Goal: Feedback & Contribution: Contribute content

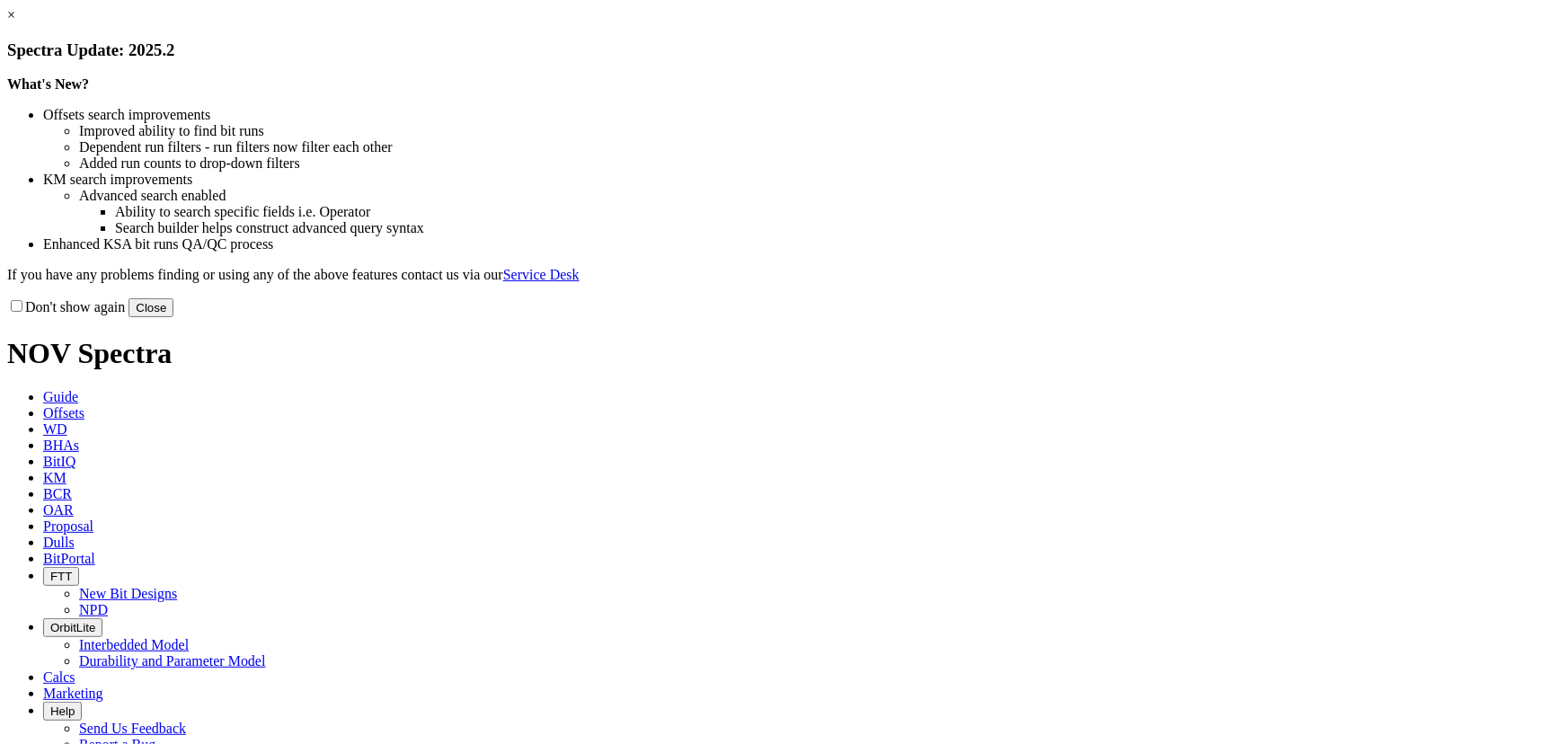
drag, startPoint x: 1130, startPoint y: 494, endPoint x: 1113, endPoint y: 467, distance: 31.9
click at [173, 317] on button "Close" at bounding box center [150, 307] width 45 height 19
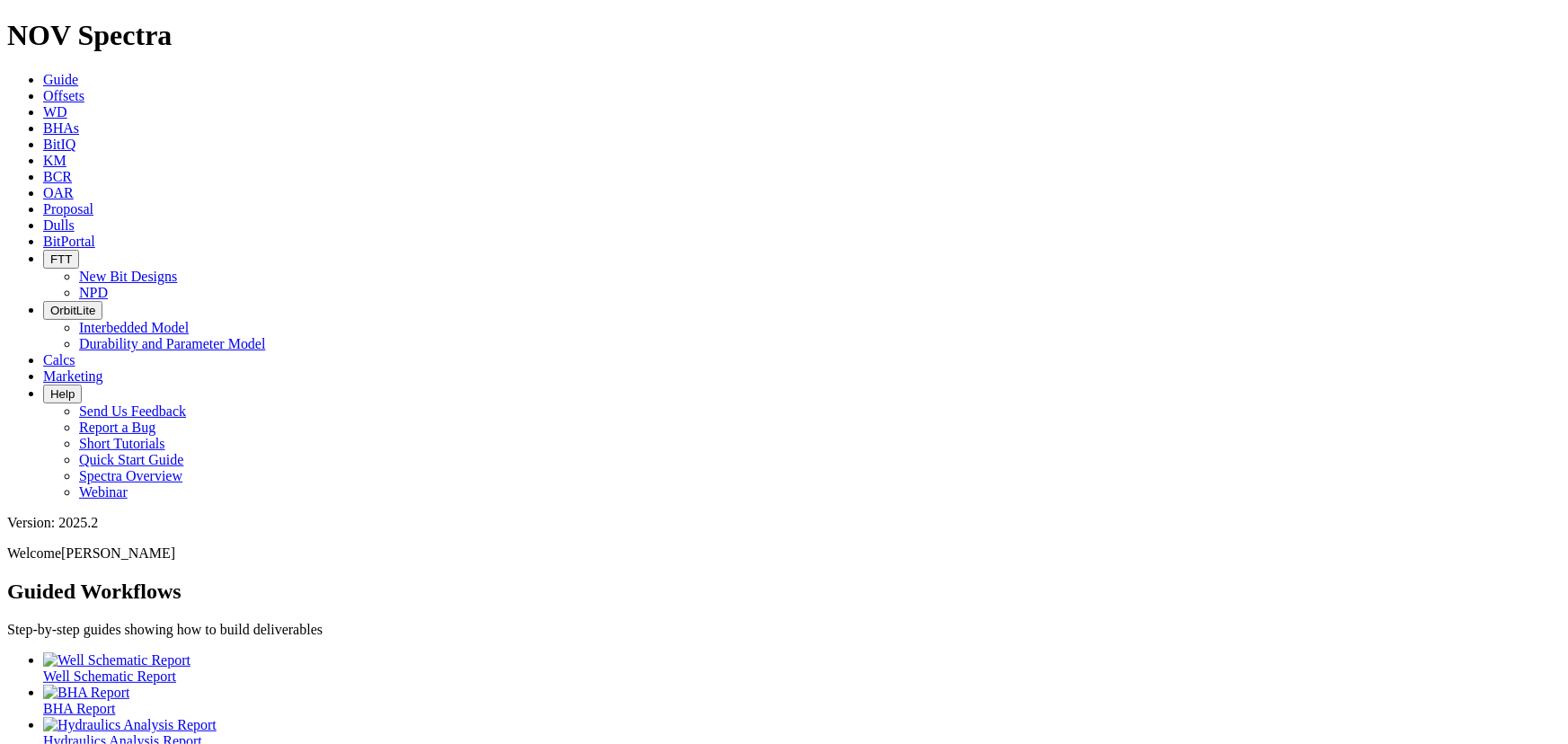
click at [85, 88] on span "Offsets" at bounding box center [63, 96] width 41 height 15
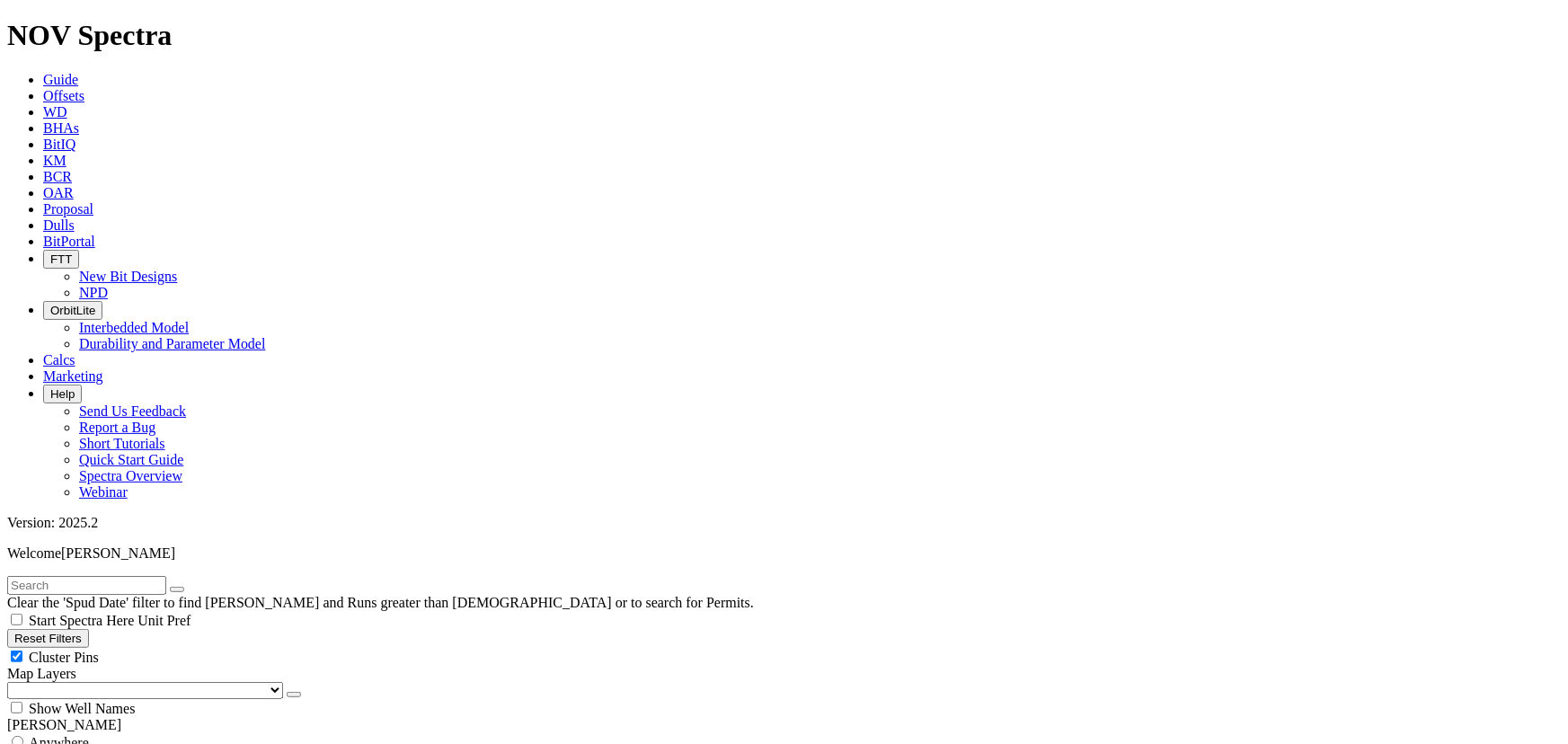
click at [75, 218] on span "Dulls" at bounding box center [58, 225] width 32 height 15
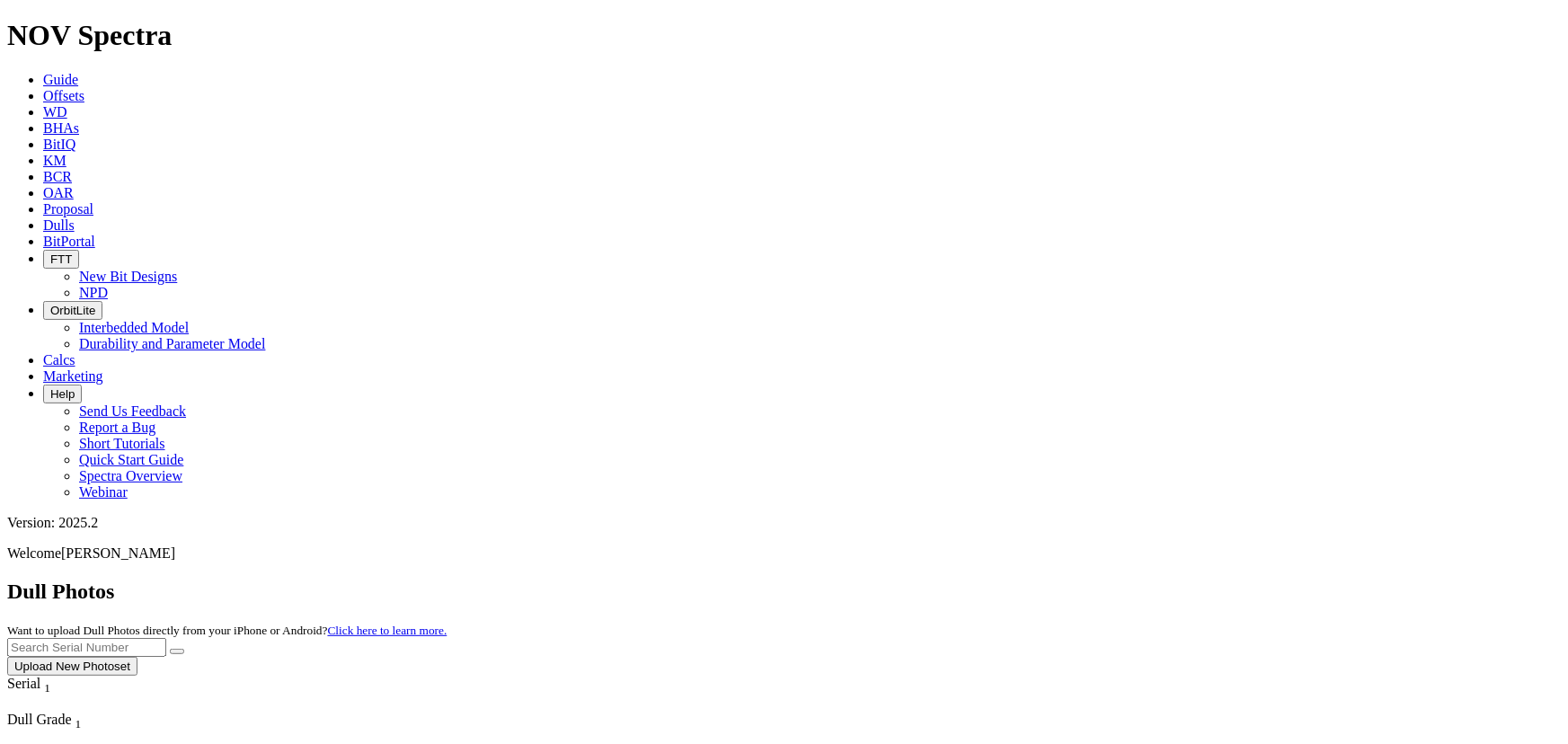
click at [138, 657] on button "Upload New Photoset" at bounding box center [72, 666] width 130 height 19
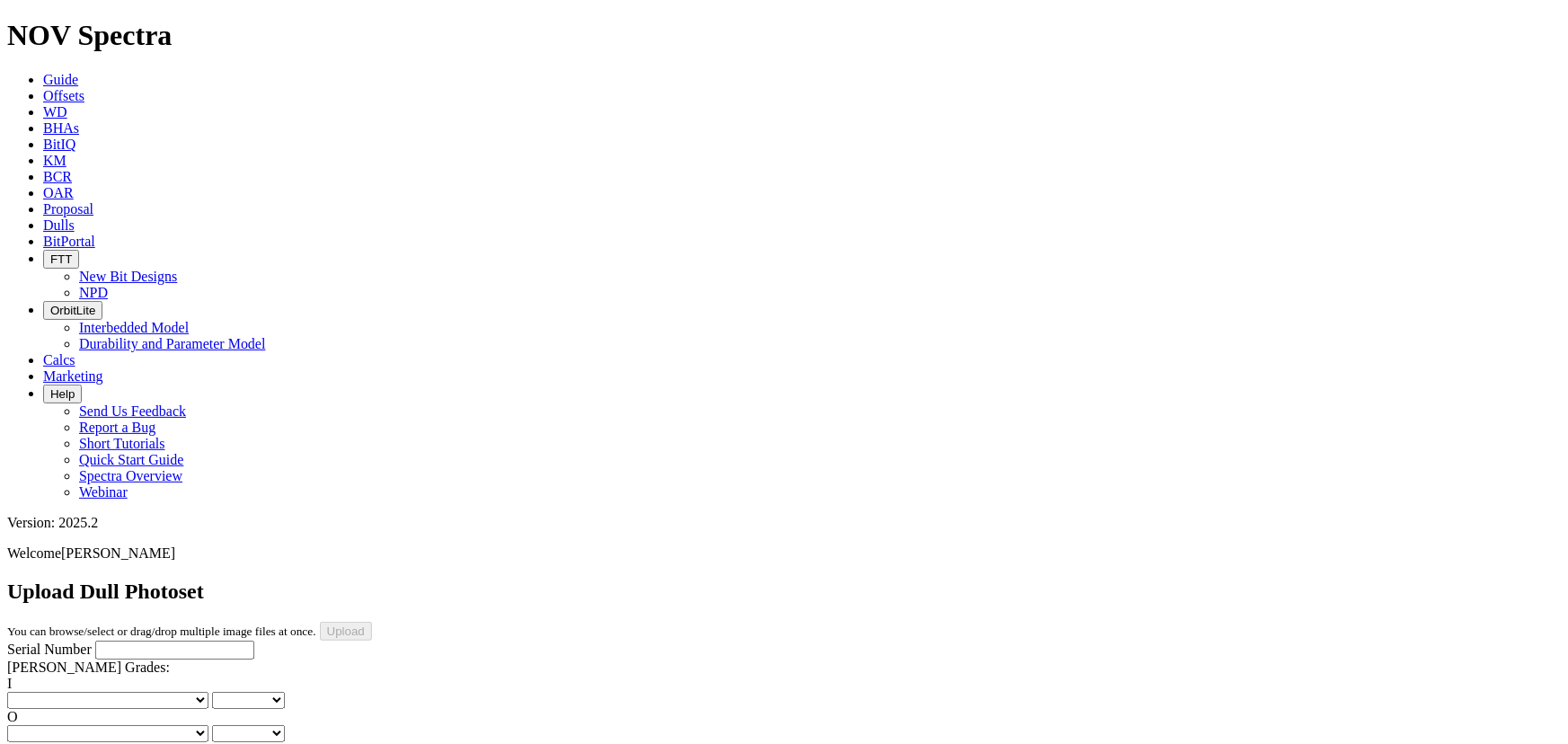
click at [167, 640] on input "Serial Number" at bounding box center [175, 649] width 159 height 19
type input "A318972"
click at [83, 691] on select "No lost, worn or damaged cutters 0 1 2 3 4 5 6 7 8 No diamond table left on any…" at bounding box center [108, 699] width 201 height 17
select select "number:0"
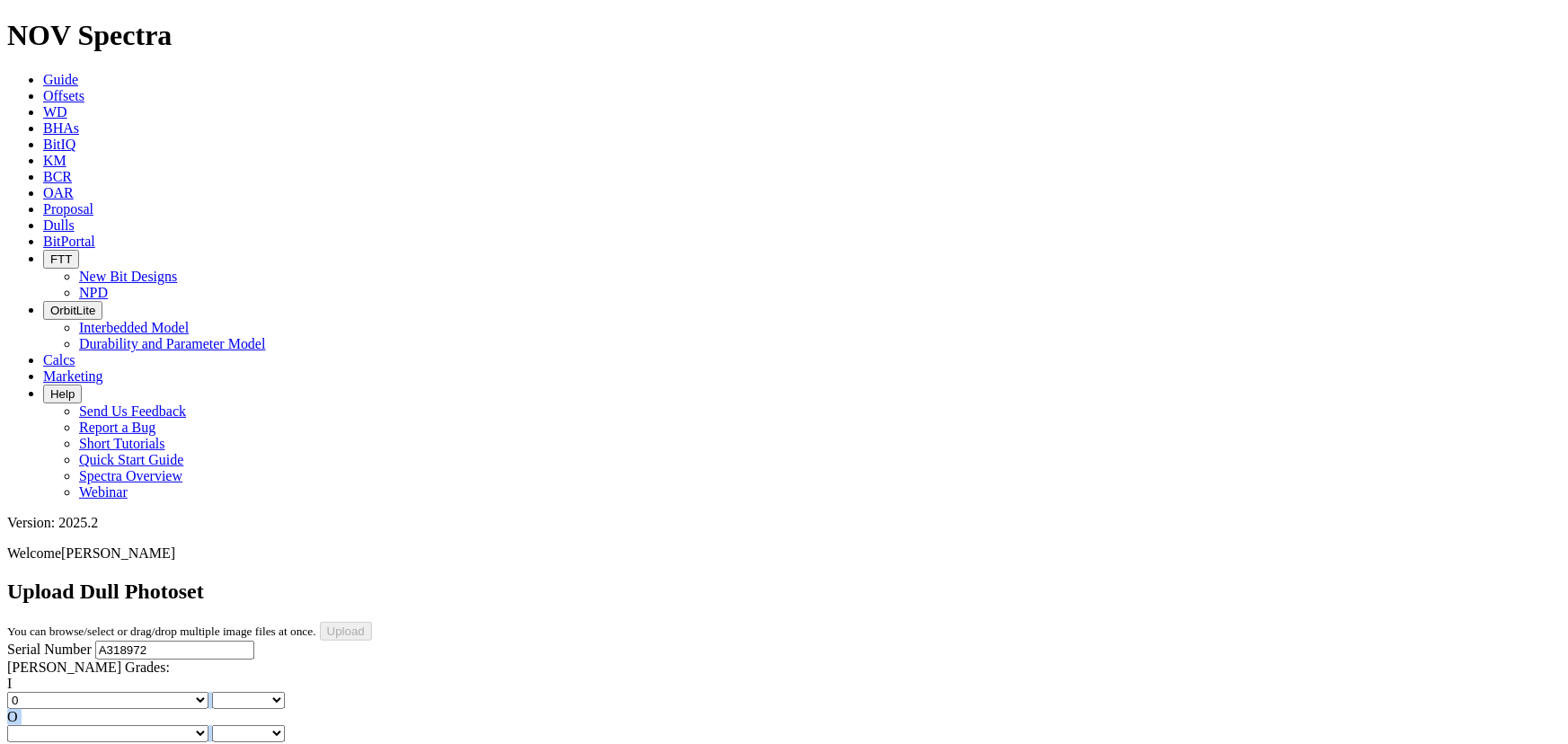
click at [36, 691] on select "No lost, worn or damaged cutters 0 1 2 3 4 5 6 7 8 No diamond table left on any…" at bounding box center [108, 699] width 201 height 17
select select "number:0"
click at [181, 725] on select "No lost, worn or damaged cutters 0 1 2 3 4 5 6 7 8 No diamond table left on any…" at bounding box center [108, 733] width 201 height 17
select select "number:0"
click at [128, 725] on select "No lost, worn or damaged cutters 0 1 2 3 4 5 6 7 8 No diamond table left on any…" at bounding box center [108, 733] width 201 height 17
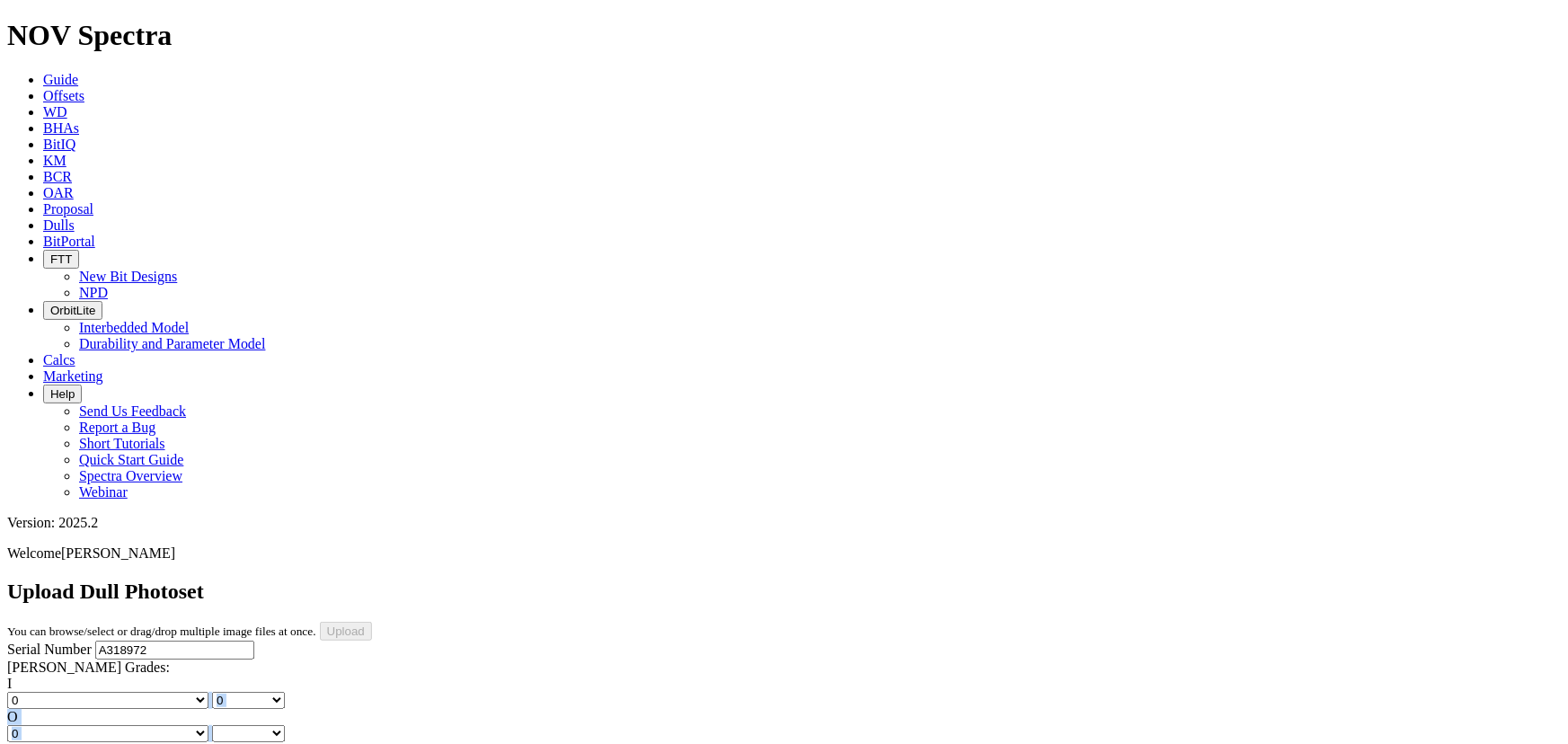
select select "number:0"
click at [165, 725] on select "No lost, worn or damaged cutters 0 1 2 3 4 5 6 7 8 No diamond table left on any…" at bounding box center [108, 733] width 201 height 17
select select "number:1"
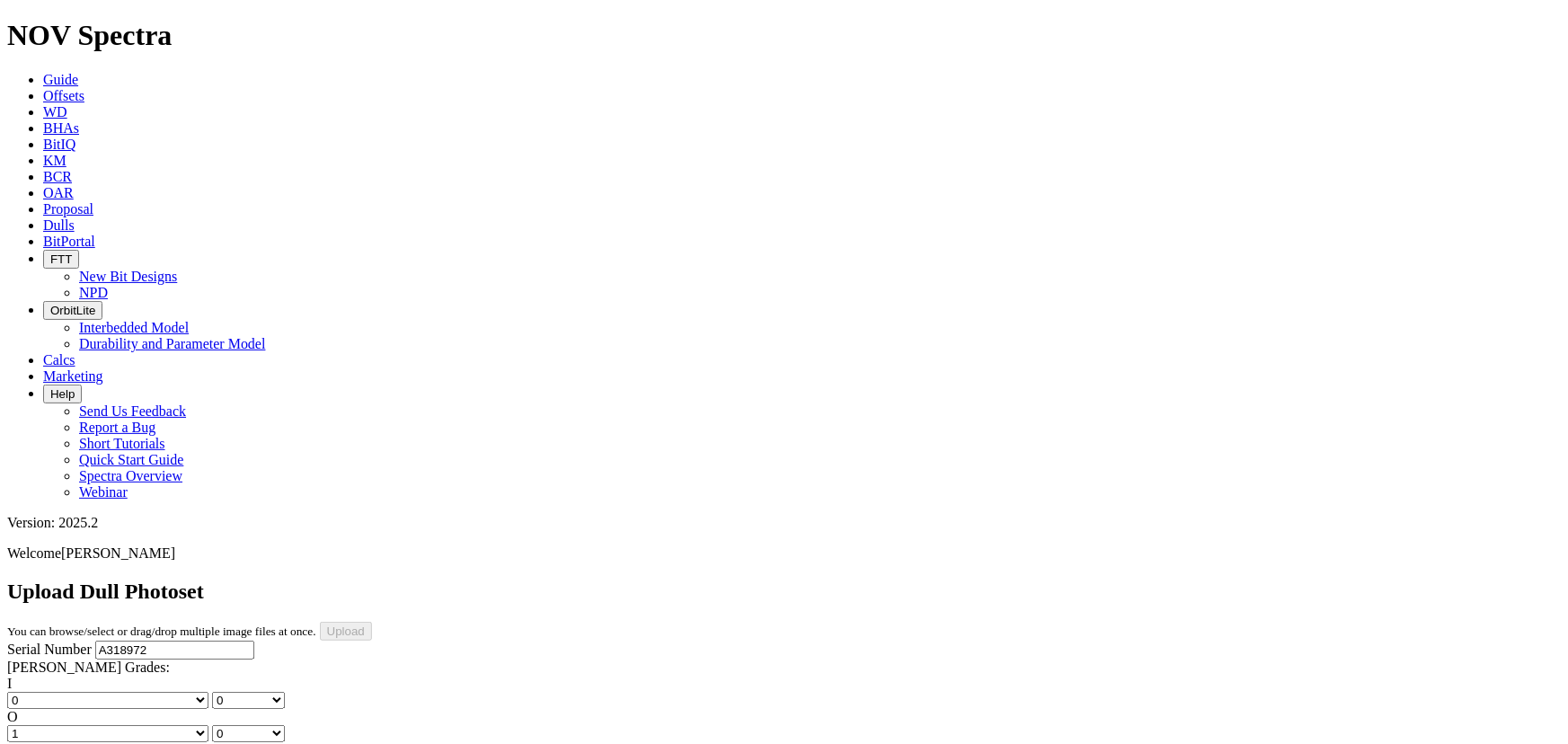
click at [128, 725] on select "No lost, worn or damaged cutters 0 1 2 3 4 5 6 7 8 No diamond table left on any…" at bounding box center [108, 733] width 201 height 17
select select "number:1"
select select "string:CT"
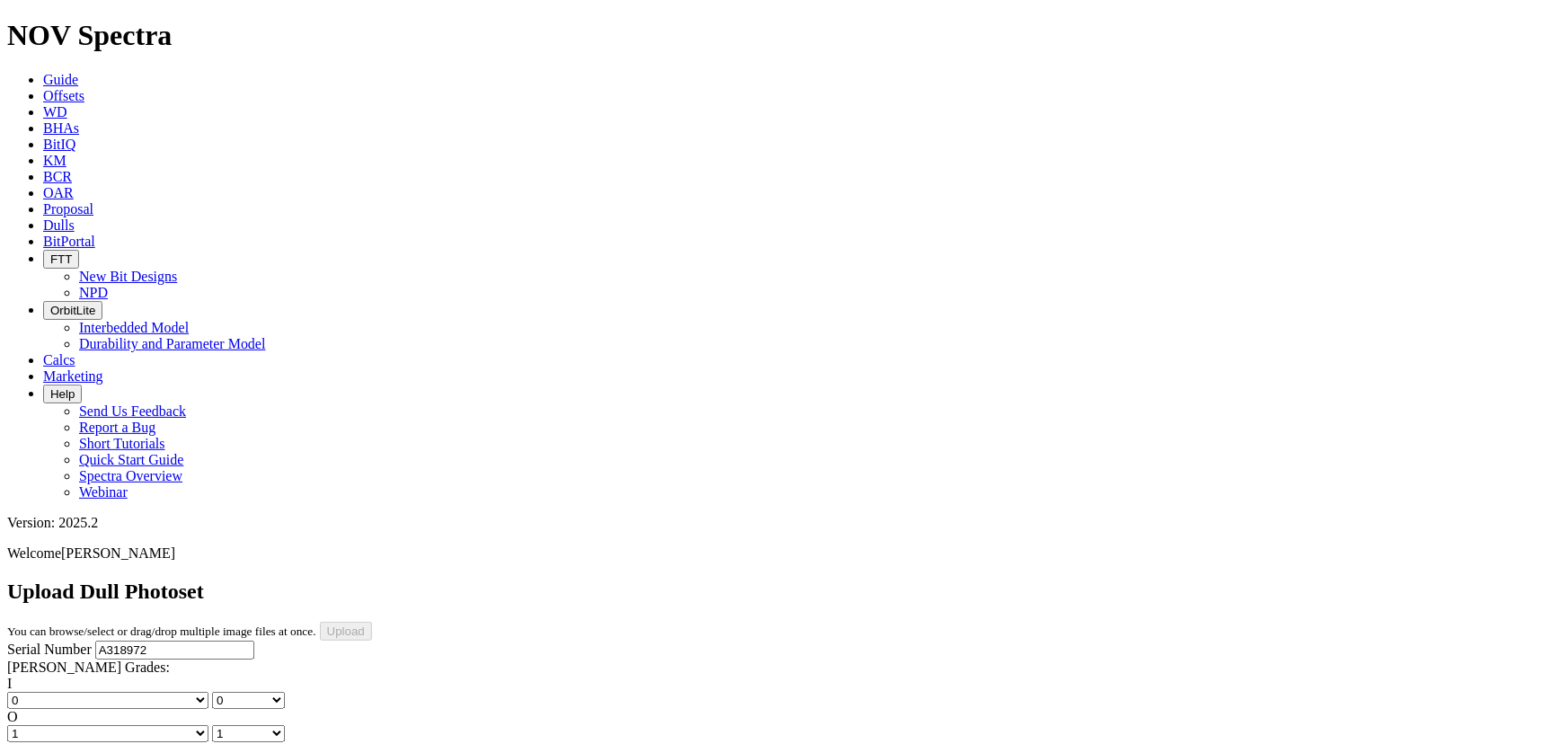
select select "string:CT"
select select "string:G"
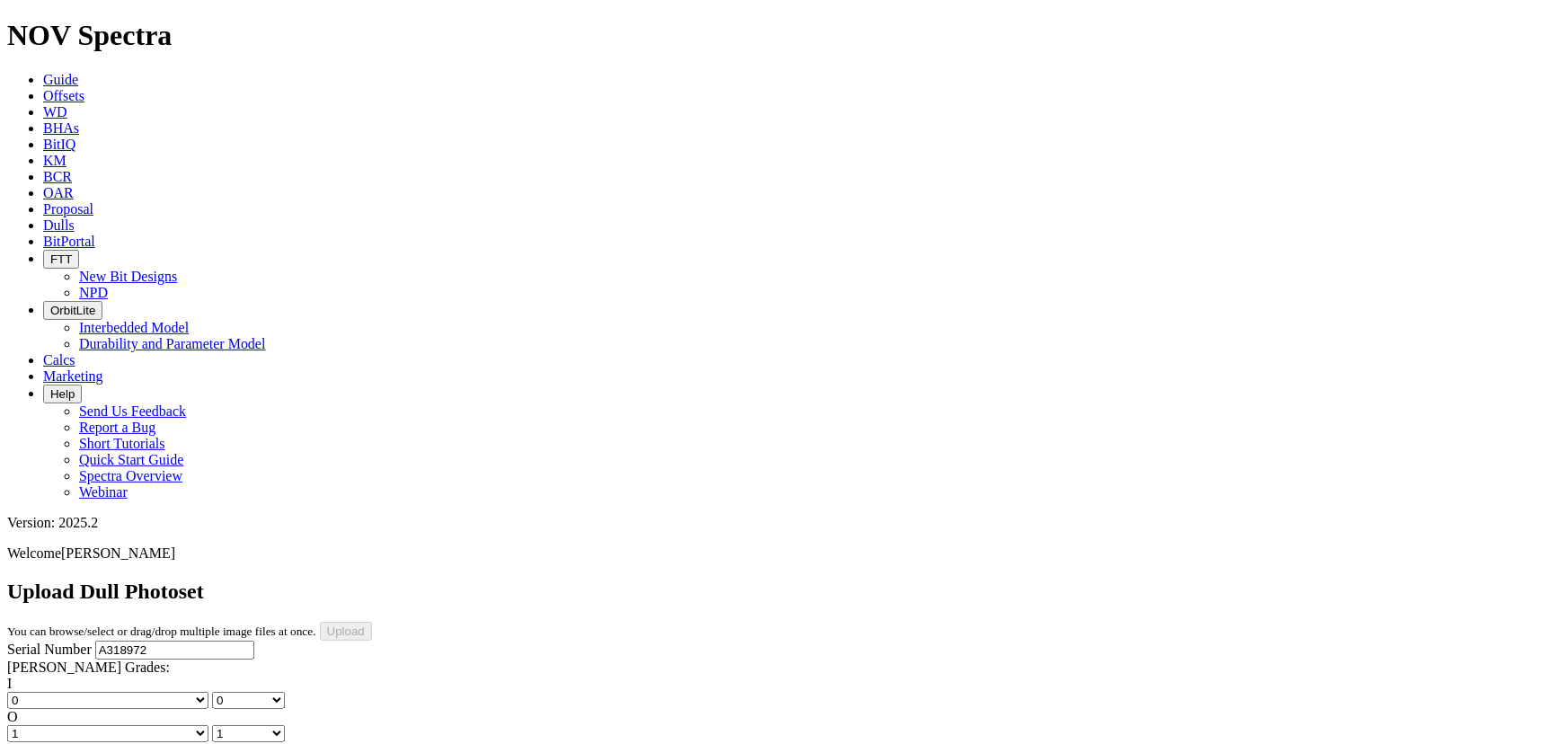
select select "string:X"
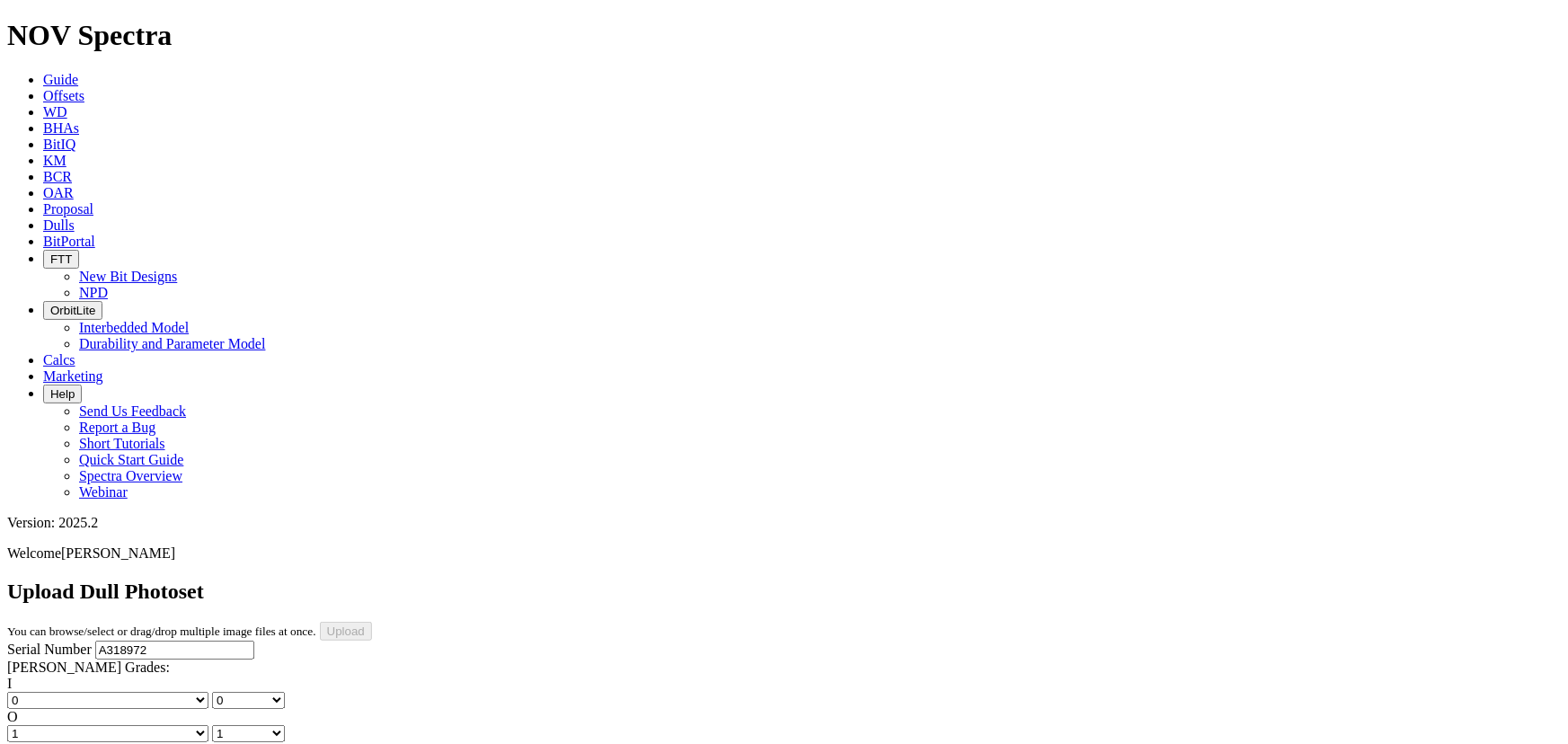
select select "string:I"
select select "string:WT"
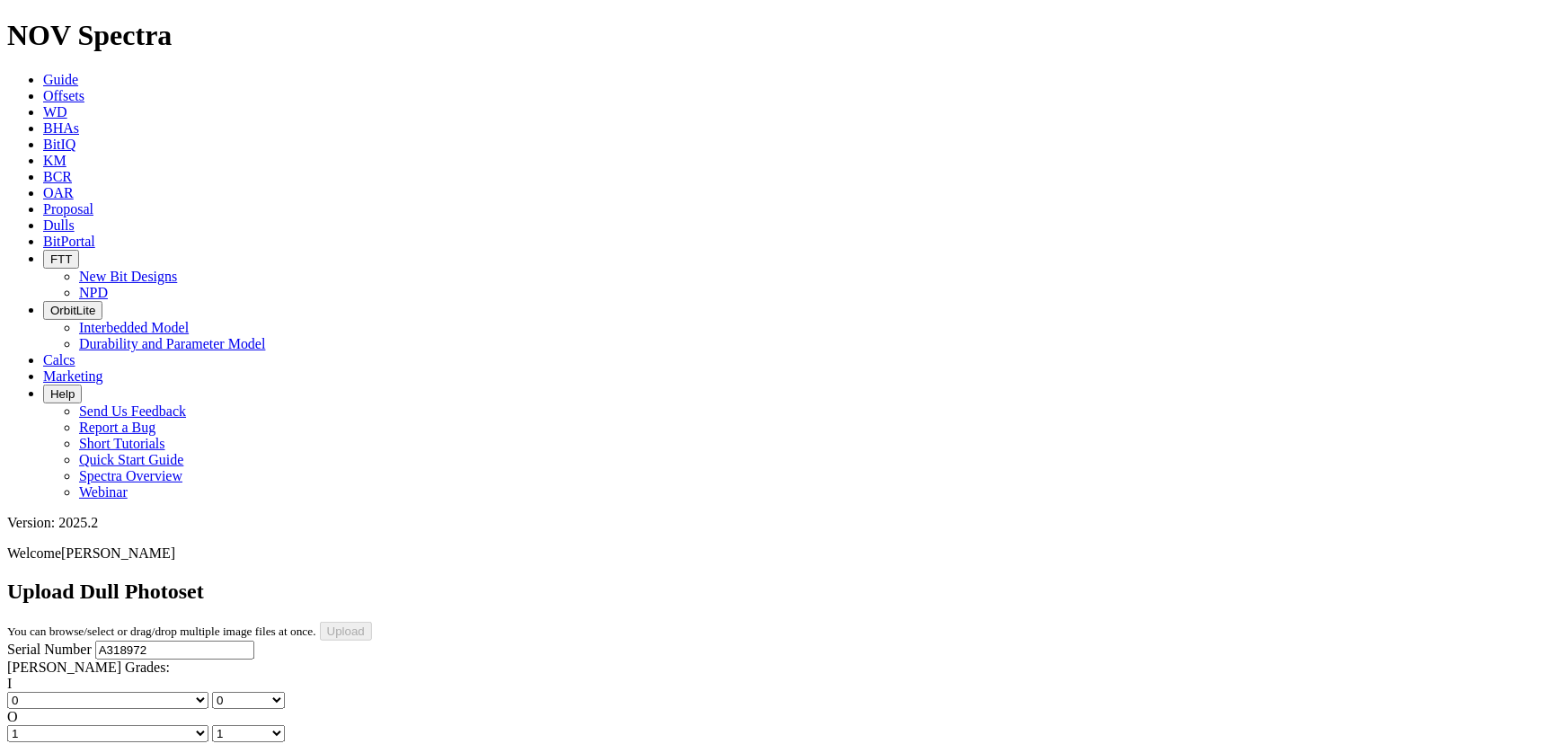
select select "string:WT"
select select "string:TD"
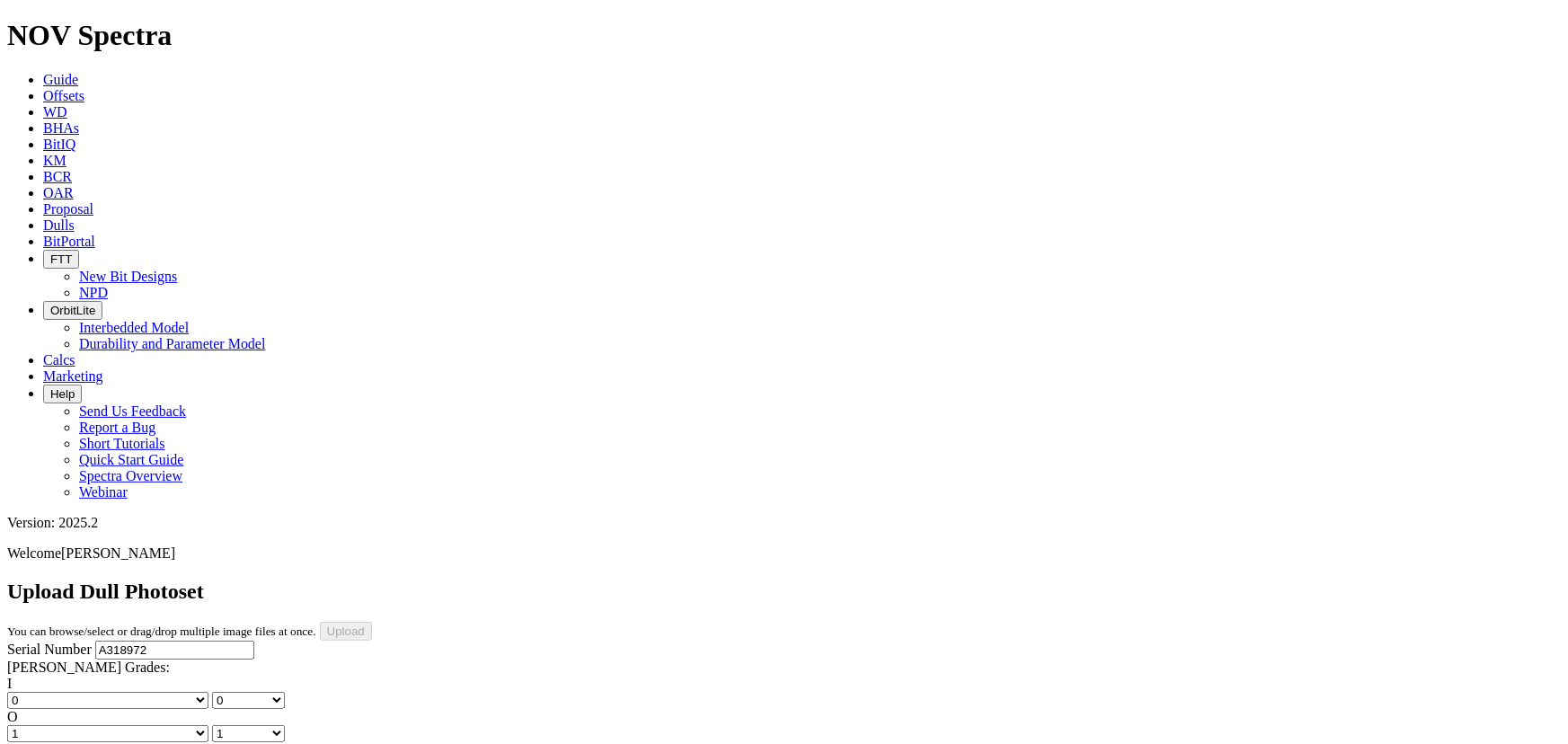
select select "string:TD"
type input "[DATE]"
click at [372, 621] on input "Upload" at bounding box center [345, 630] width 52 height 19
